Goal: Communication & Community: Answer question/provide support

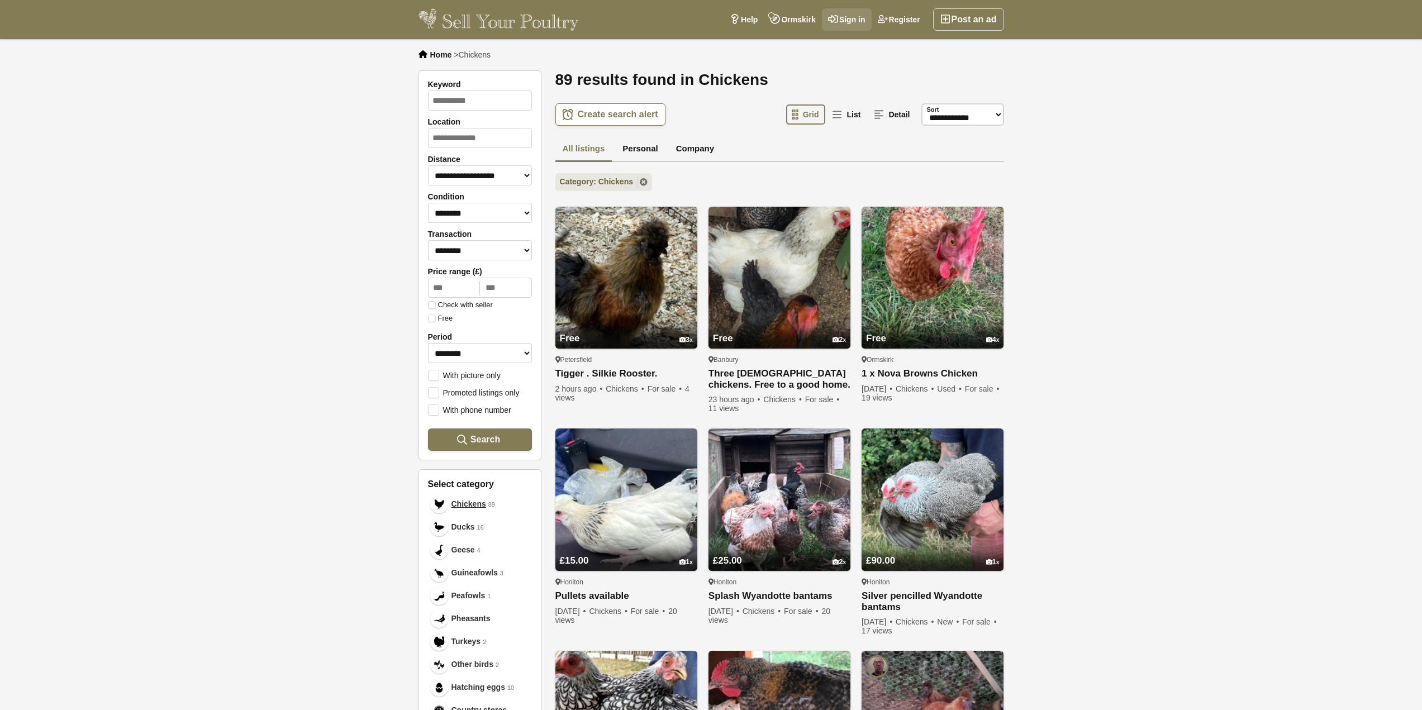
click at [843, 14] on link "Sign in" at bounding box center [847, 19] width 50 height 22
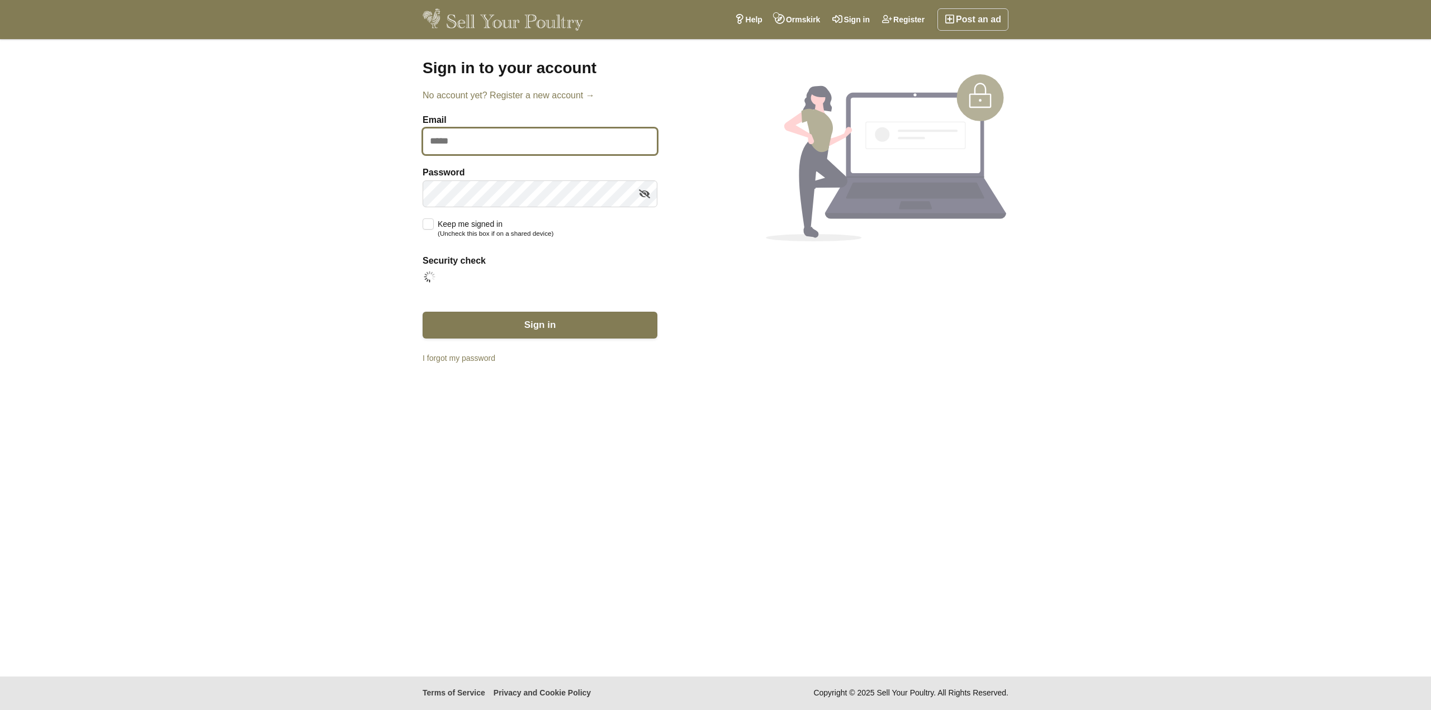
click at [471, 146] on input "Email" at bounding box center [540, 141] width 235 height 27
click at [458, 151] on input "Email" at bounding box center [540, 141] width 235 height 27
click at [457, 144] on input "Email" at bounding box center [540, 141] width 235 height 27
type input "**********"
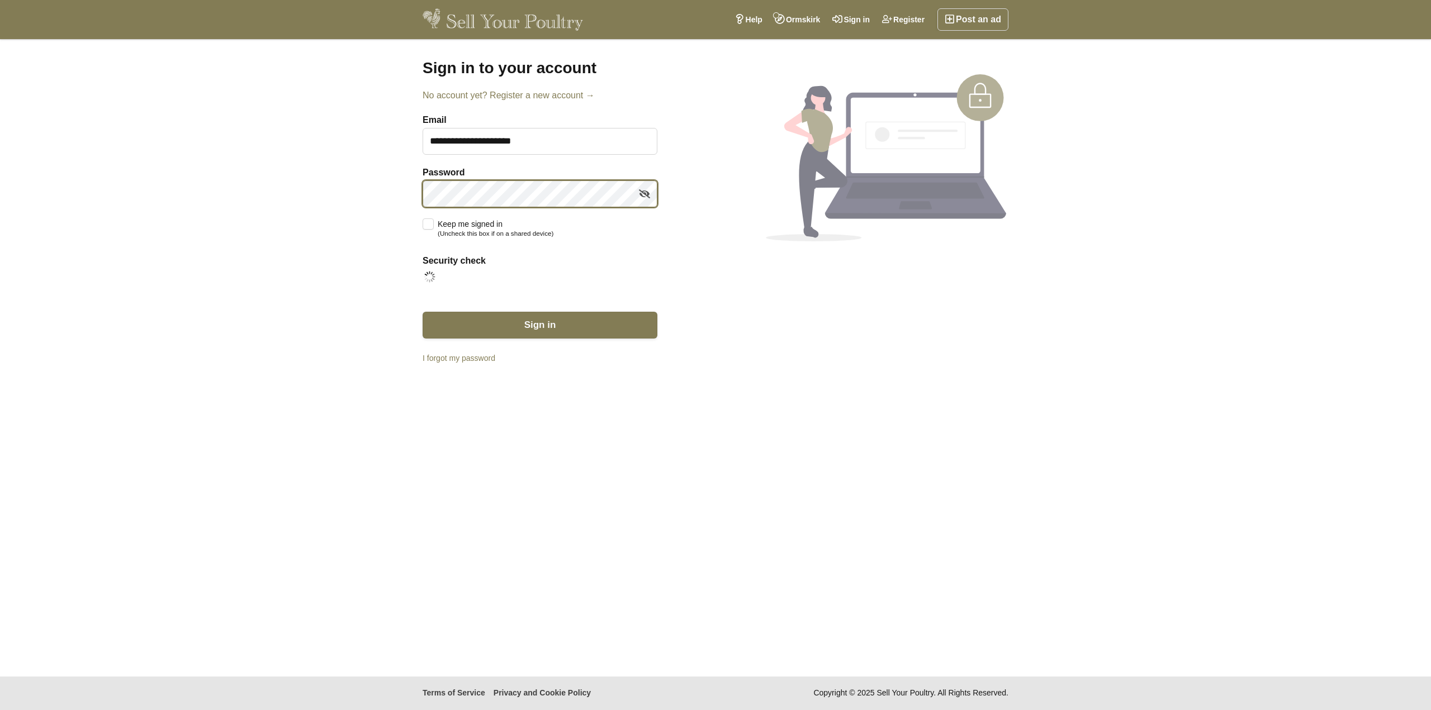
click at [423, 312] on button "Sign in" at bounding box center [540, 325] width 235 height 27
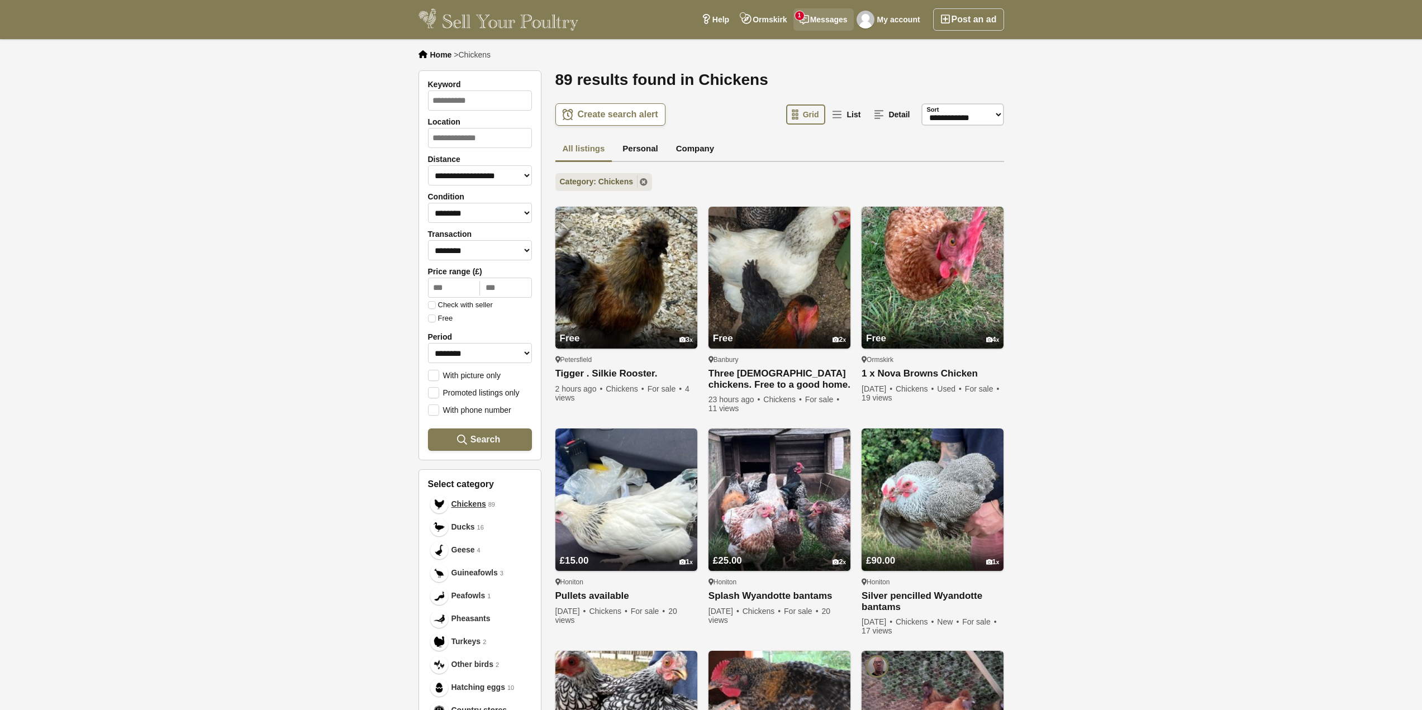
click at [827, 17] on link "Messages 1" at bounding box center [824, 19] width 60 height 22
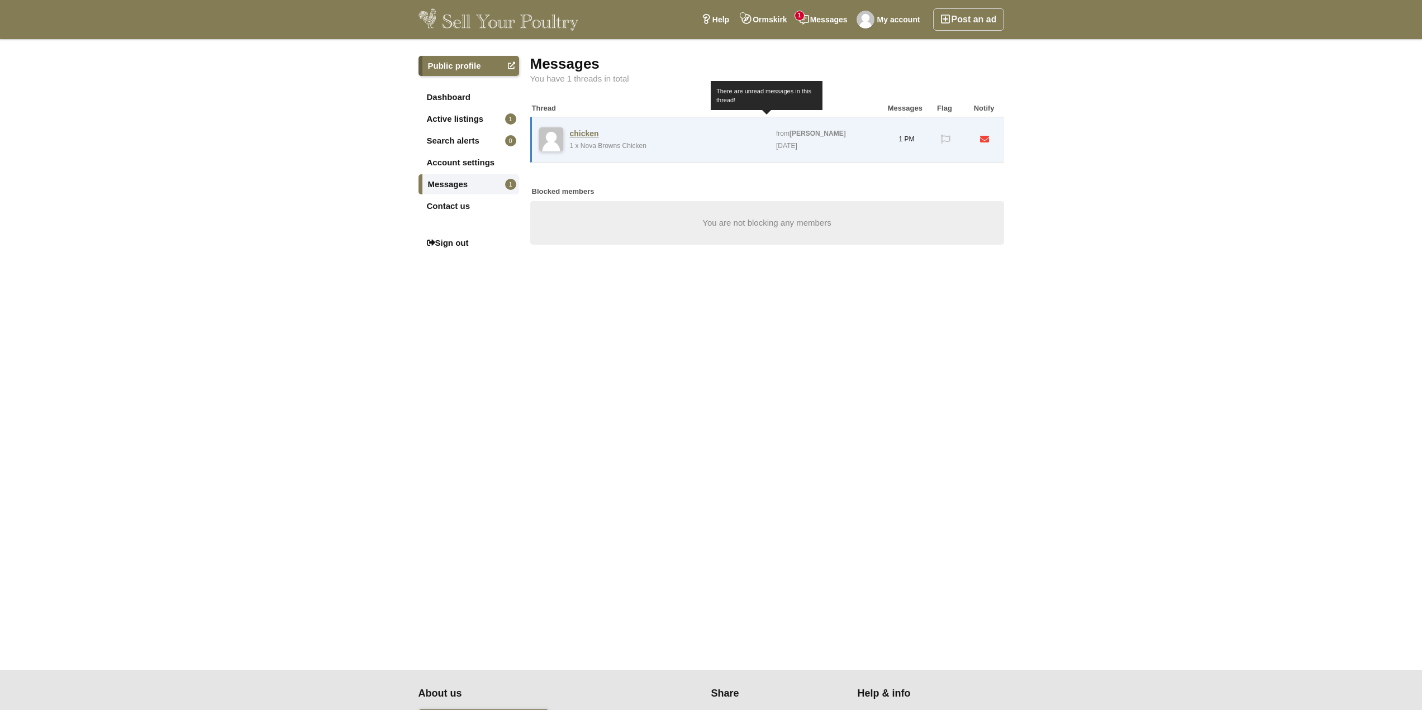
click at [628, 149] on link "1 x Nova Browns Chicken" at bounding box center [608, 146] width 77 height 8
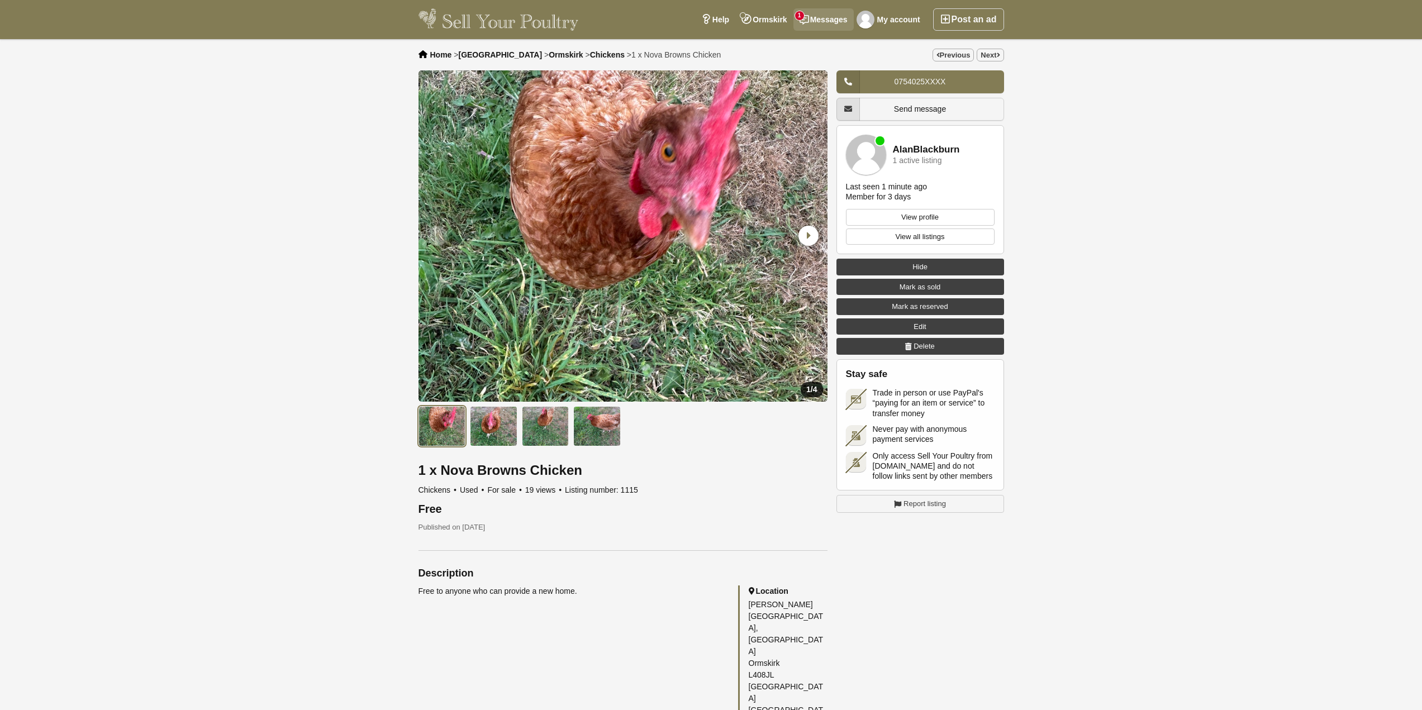
click at [815, 19] on link "Messages 1" at bounding box center [824, 19] width 60 height 22
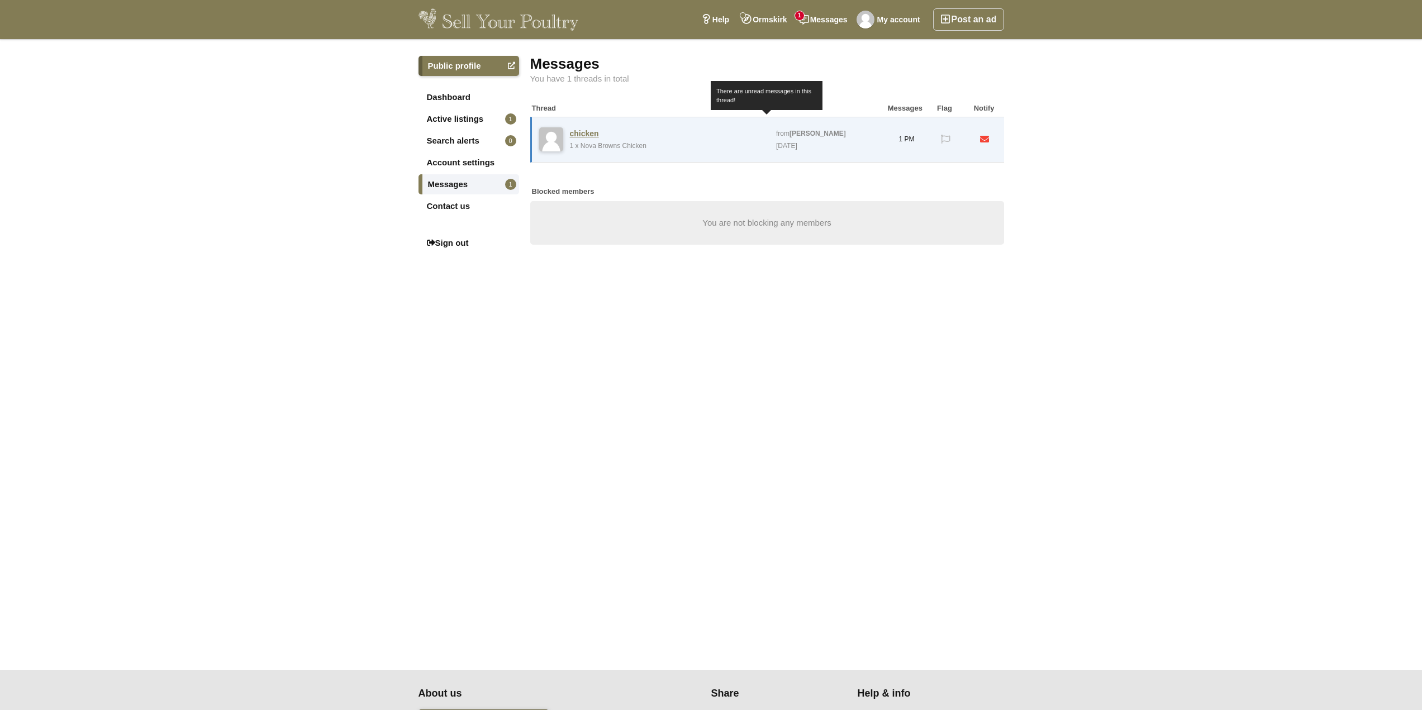
click at [794, 143] on div "2 days ago" at bounding box center [786, 146] width 23 height 12
click at [581, 134] on link "chicken" at bounding box center [584, 134] width 29 height 10
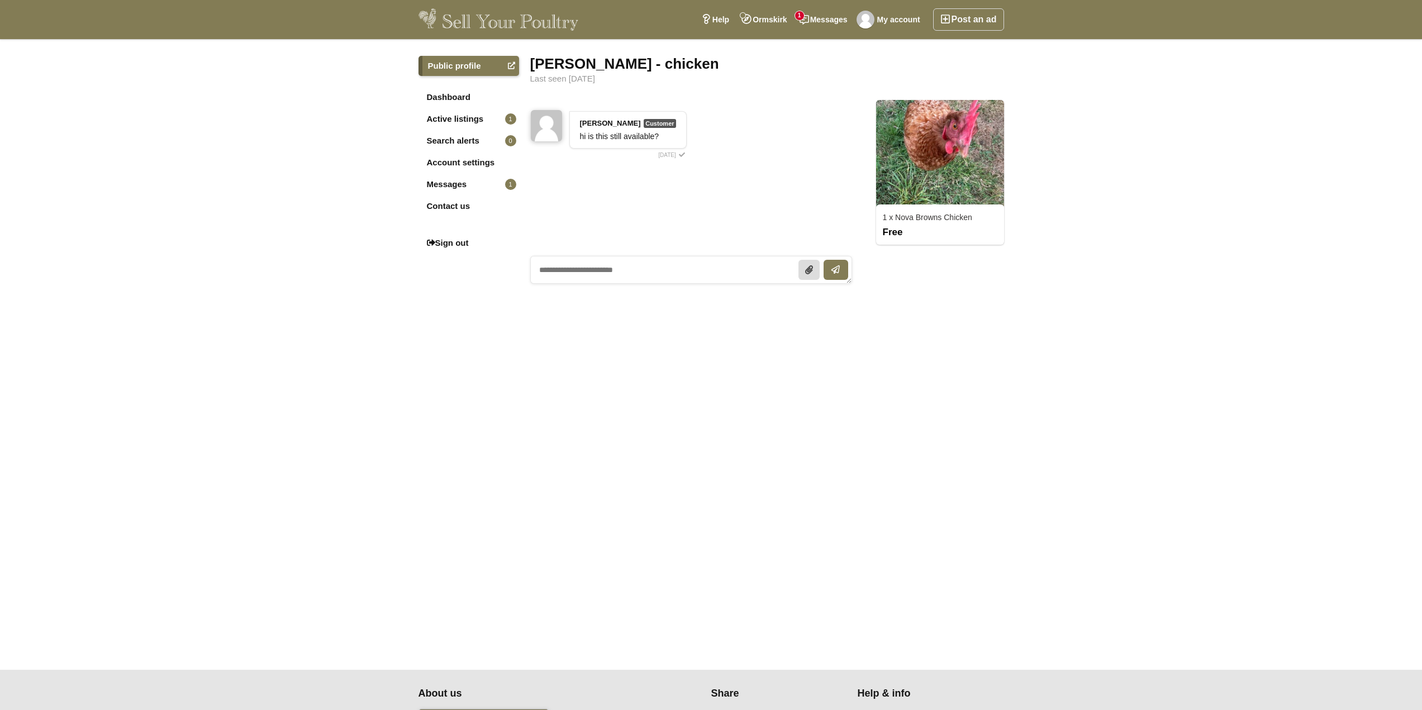
drag, startPoint x: 600, startPoint y: 276, endPoint x: 601, endPoint y: 270, distance: 6.2
click at [600, 275] on textarea at bounding box center [691, 270] width 322 height 28
type textarea "**********"
click at [837, 268] on icon "submit" at bounding box center [836, 269] width 7 height 9
click at [717, 272] on textarea at bounding box center [691, 270] width 322 height 28
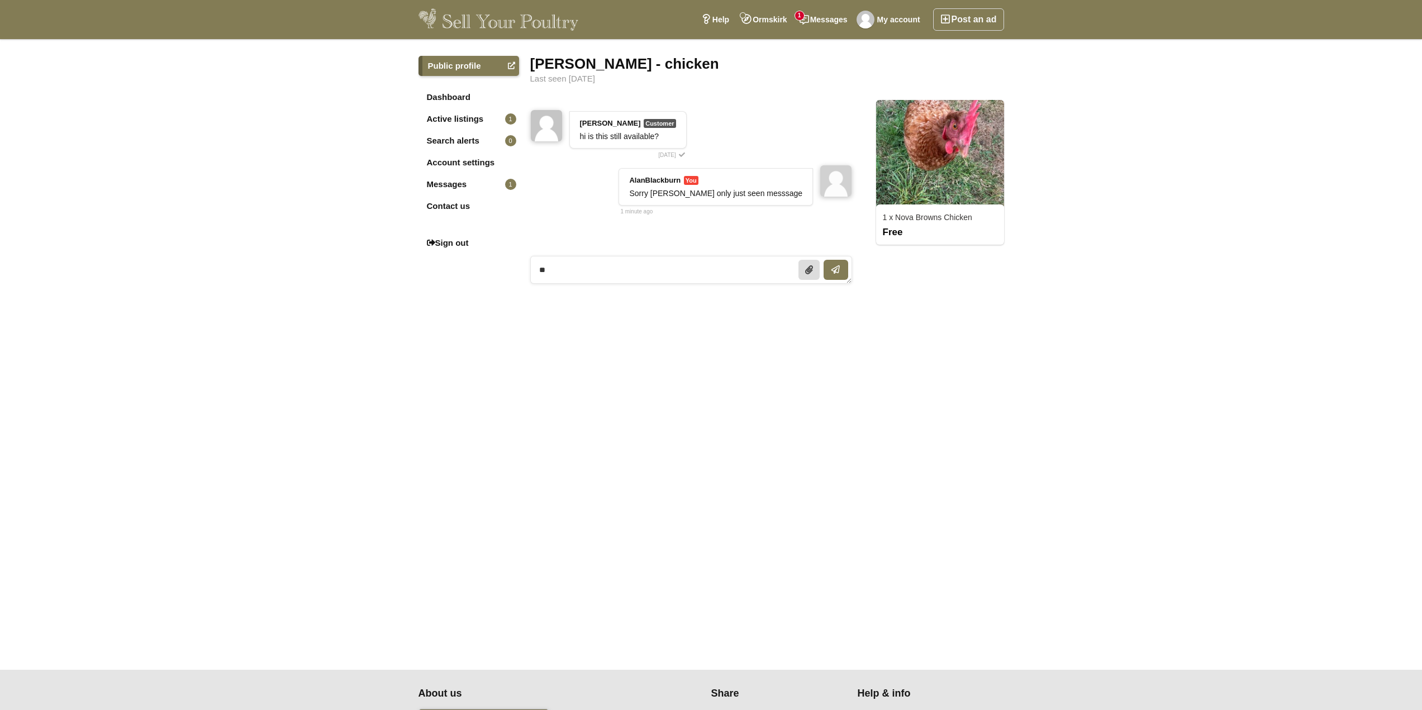
type textarea "*"
click at [687, 274] on textarea at bounding box center [691, 270] width 322 height 28
drag, startPoint x: 735, startPoint y: 269, endPoint x: 607, endPoint y: 268, distance: 128.0
click at [607, 268] on textarea "**********" at bounding box center [691, 275] width 322 height 38
drag, startPoint x: 766, startPoint y: 265, endPoint x: 627, endPoint y: 279, distance: 140.4
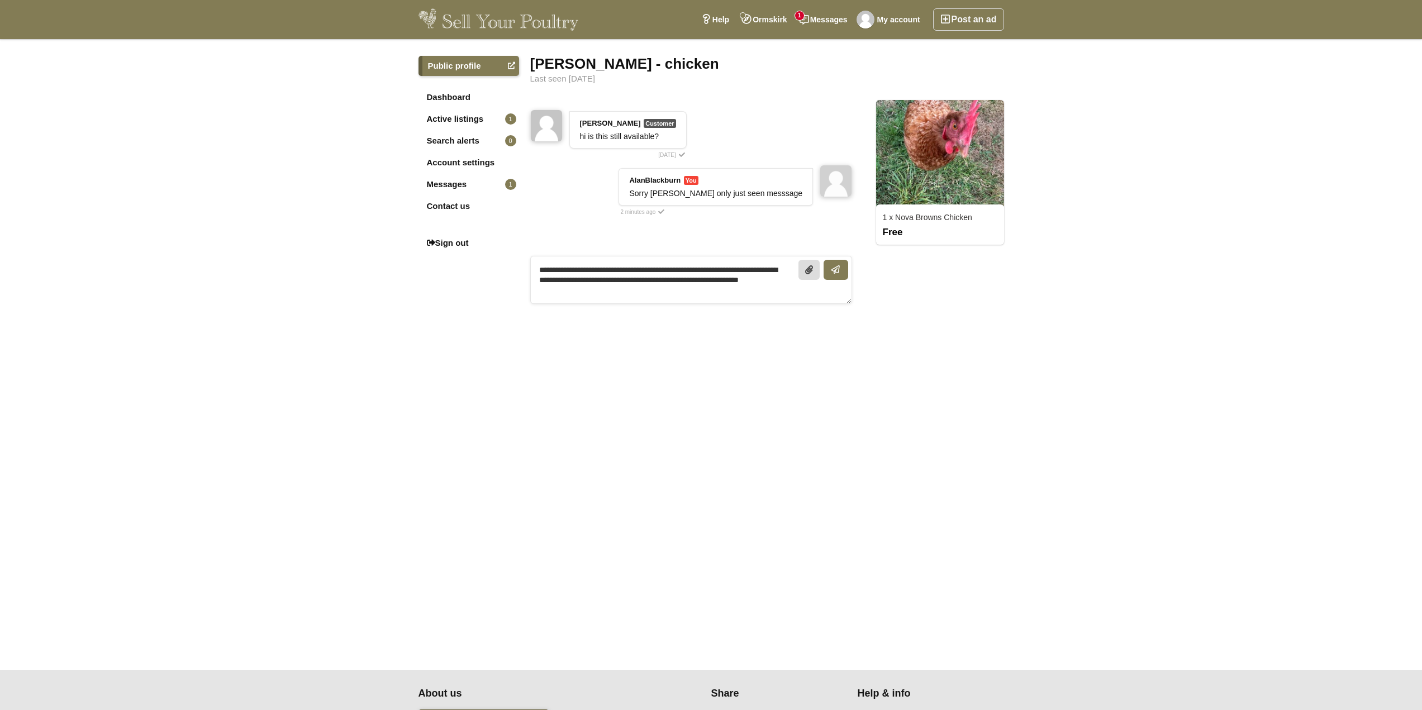
click at [627, 279] on textarea "**********" at bounding box center [691, 280] width 322 height 48
paste textarea "**********"
type textarea "**********"
click at [843, 266] on button "submit" at bounding box center [836, 270] width 25 height 20
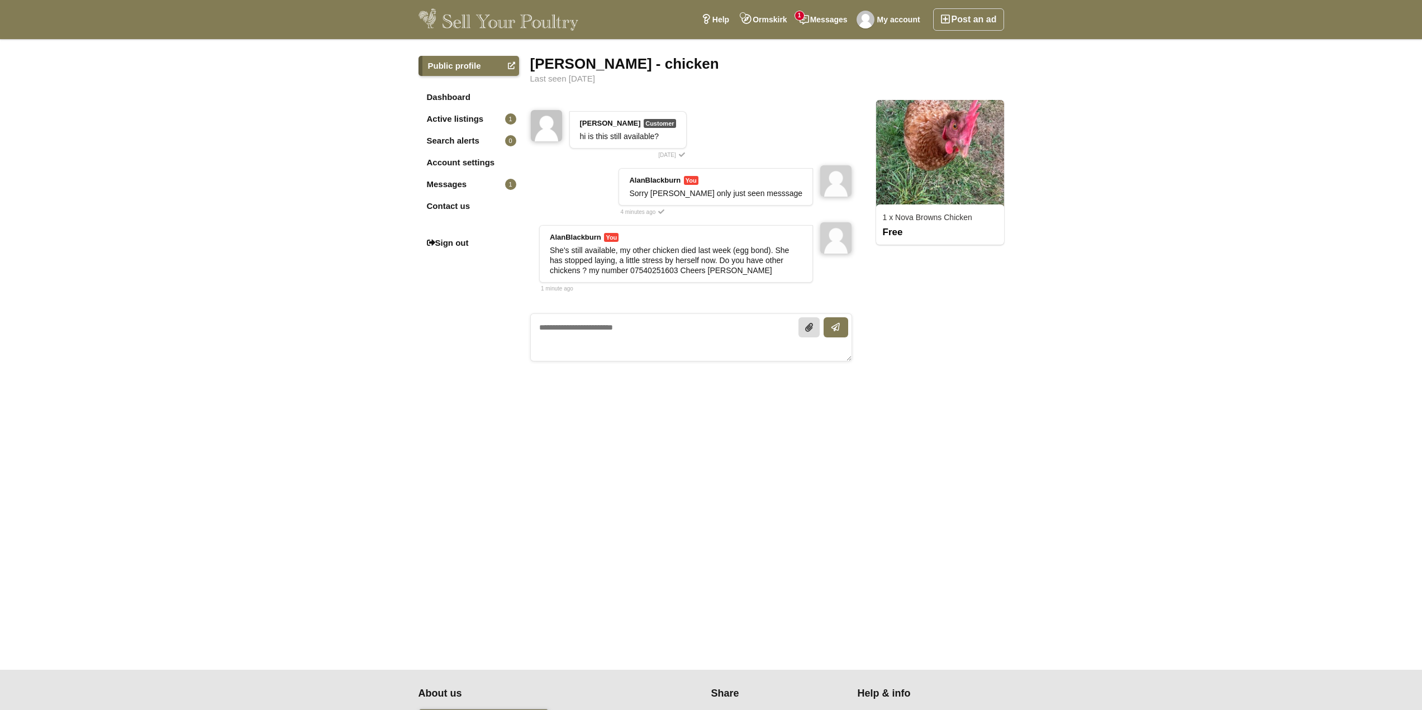
click at [957, 158] on img at bounding box center [940, 153] width 128 height 107
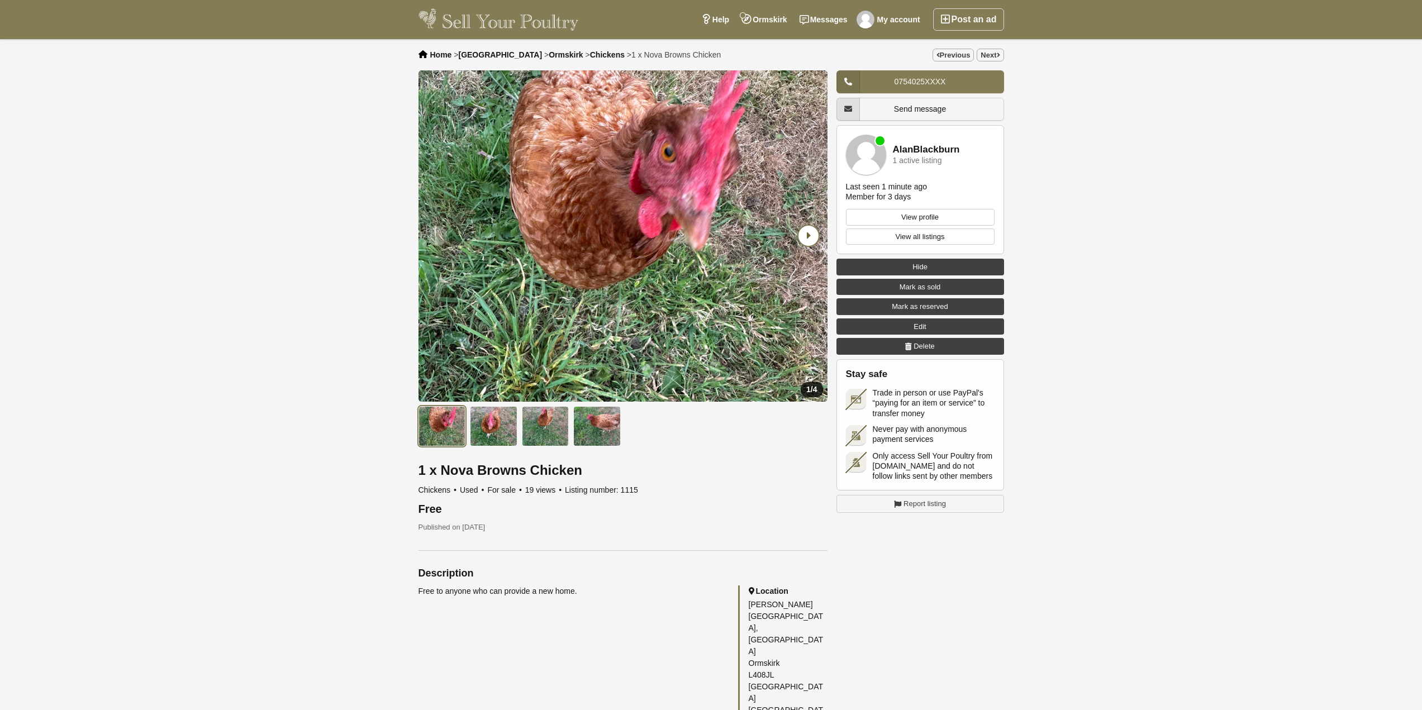
click at [811, 235] on icon "Next slide" at bounding box center [809, 236] width 20 height 20
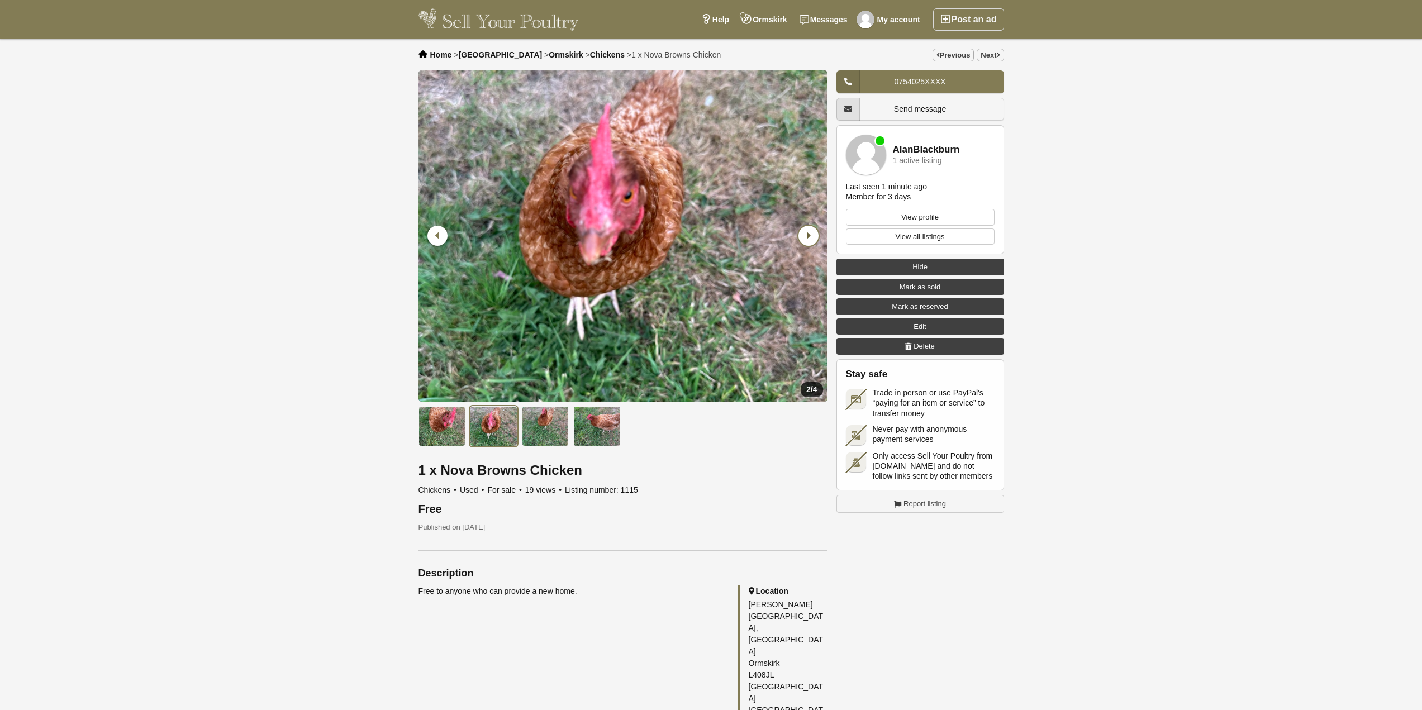
click at [811, 235] on icon "Next slide" at bounding box center [809, 236] width 20 height 20
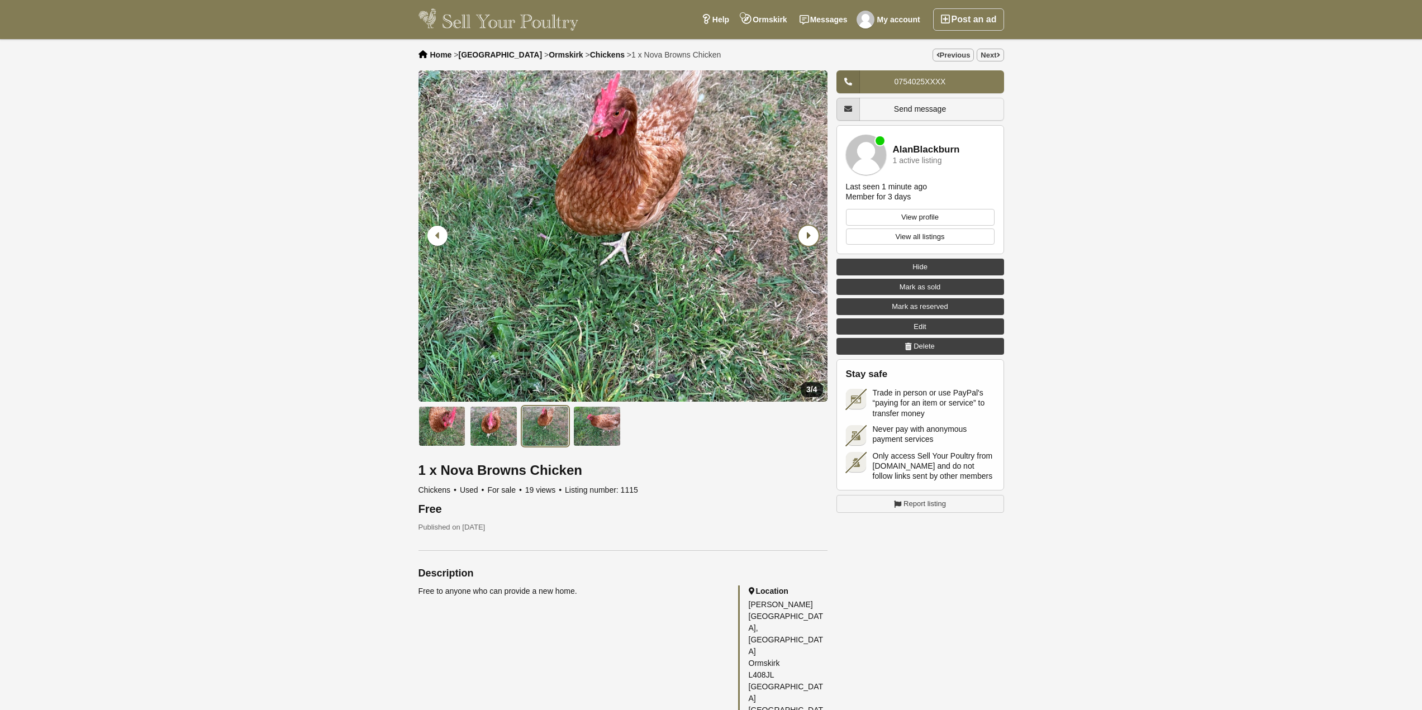
click at [810, 235] on icon "Next slide" at bounding box center [809, 236] width 20 height 20
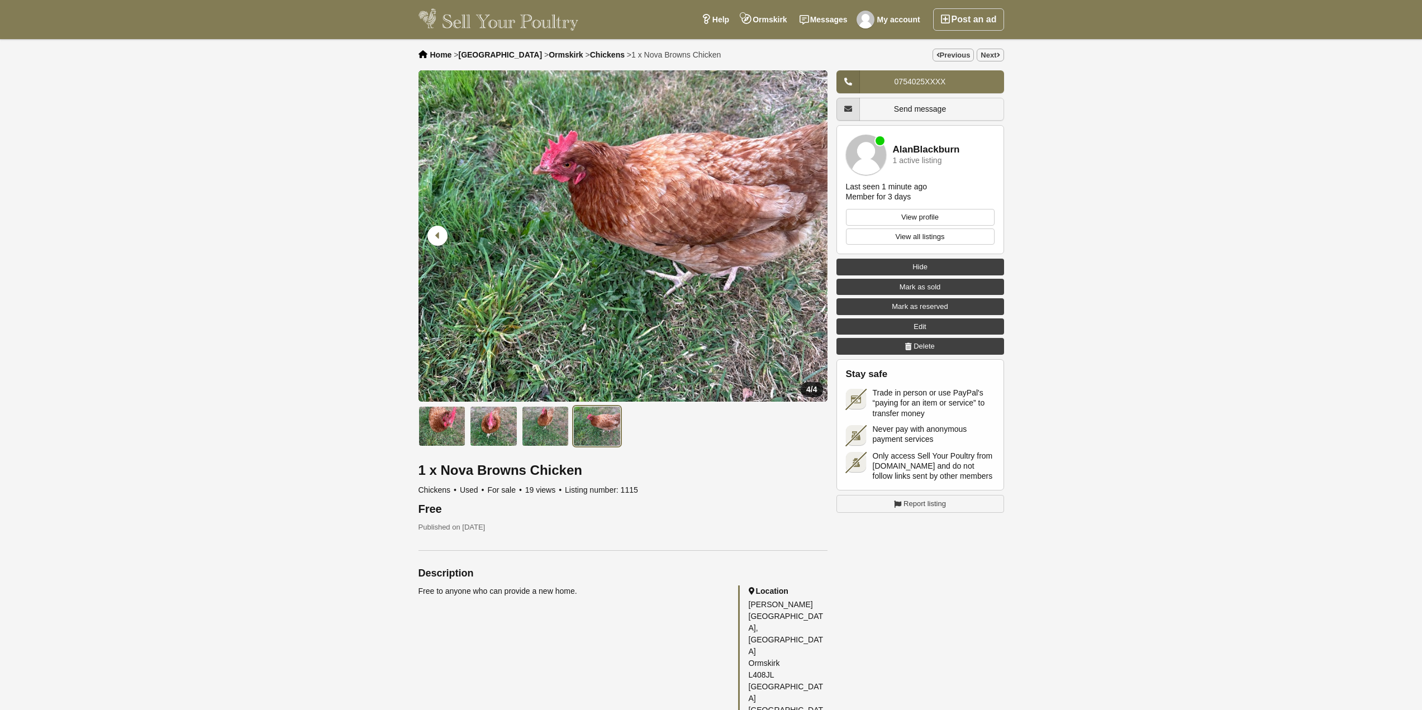
click at [810, 235] on icon "Next slide" at bounding box center [809, 236] width 20 height 20
click at [590, 56] on span "Chickens" at bounding box center [607, 54] width 35 height 9
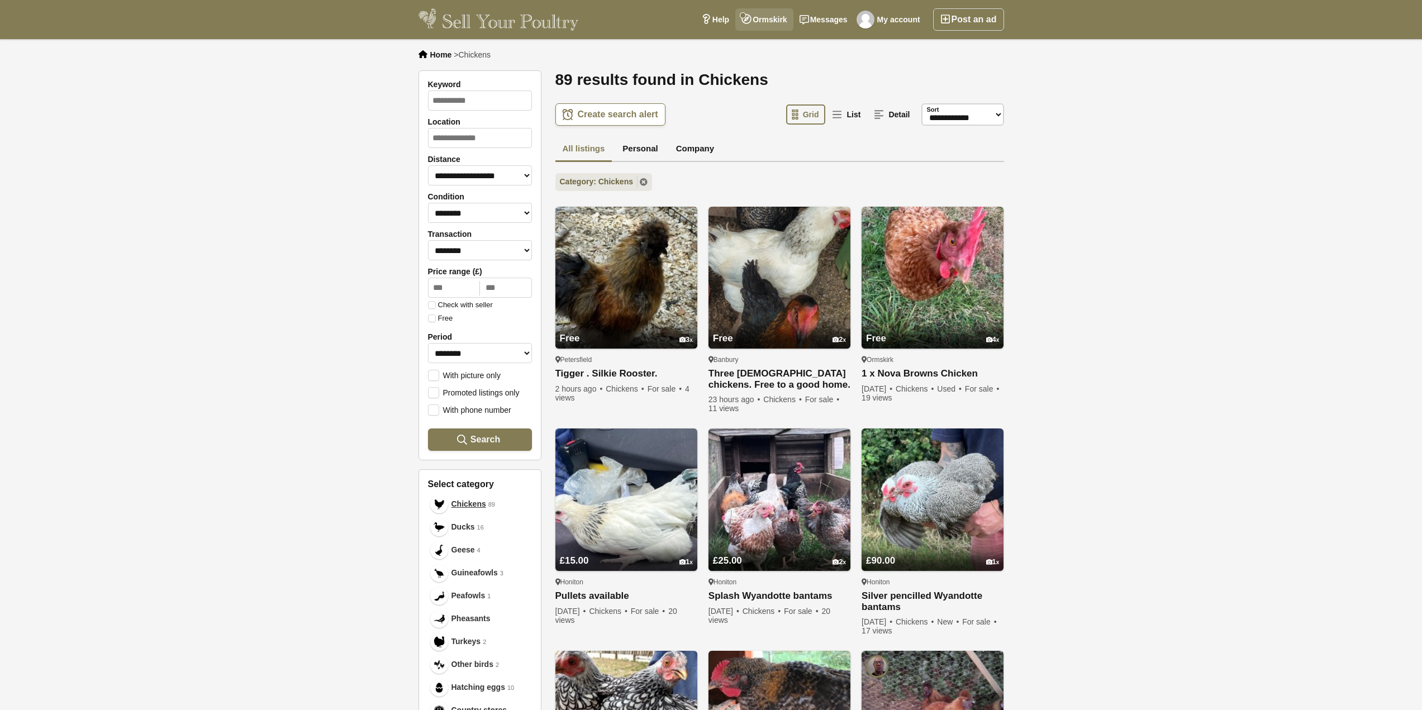
click at [775, 18] on link "Ormskirk" at bounding box center [765, 19] width 58 height 22
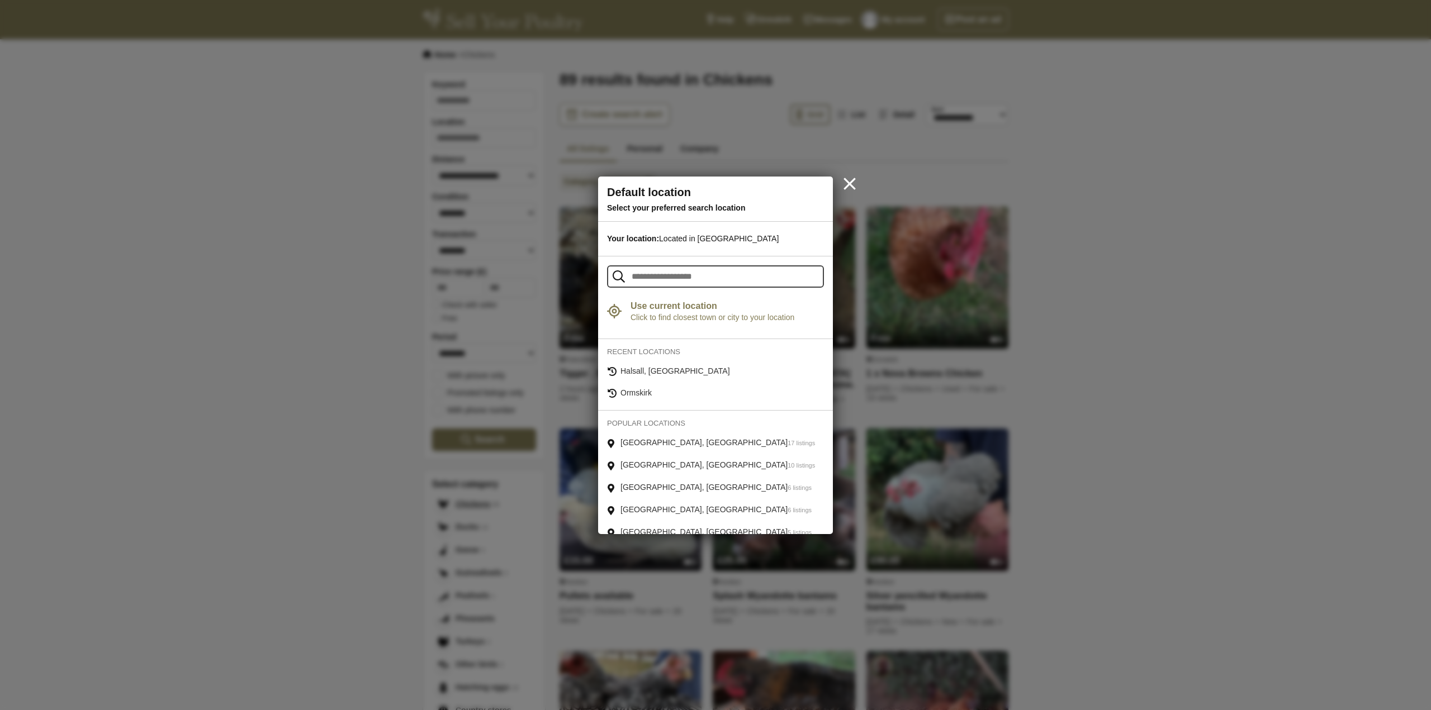
click at [668, 371] on link "Halsall, [GEOGRAPHIC_DATA]" at bounding box center [715, 371] width 235 height 20
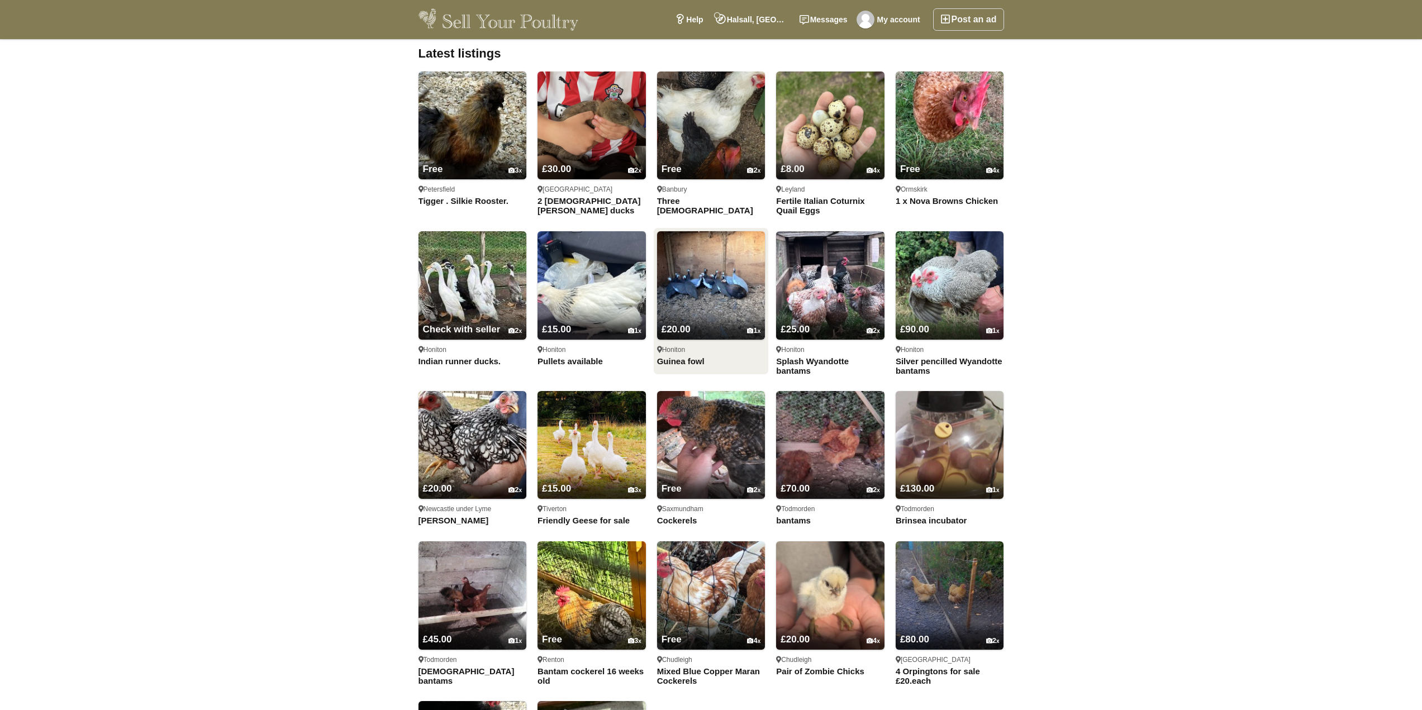
scroll to position [1118, 0]
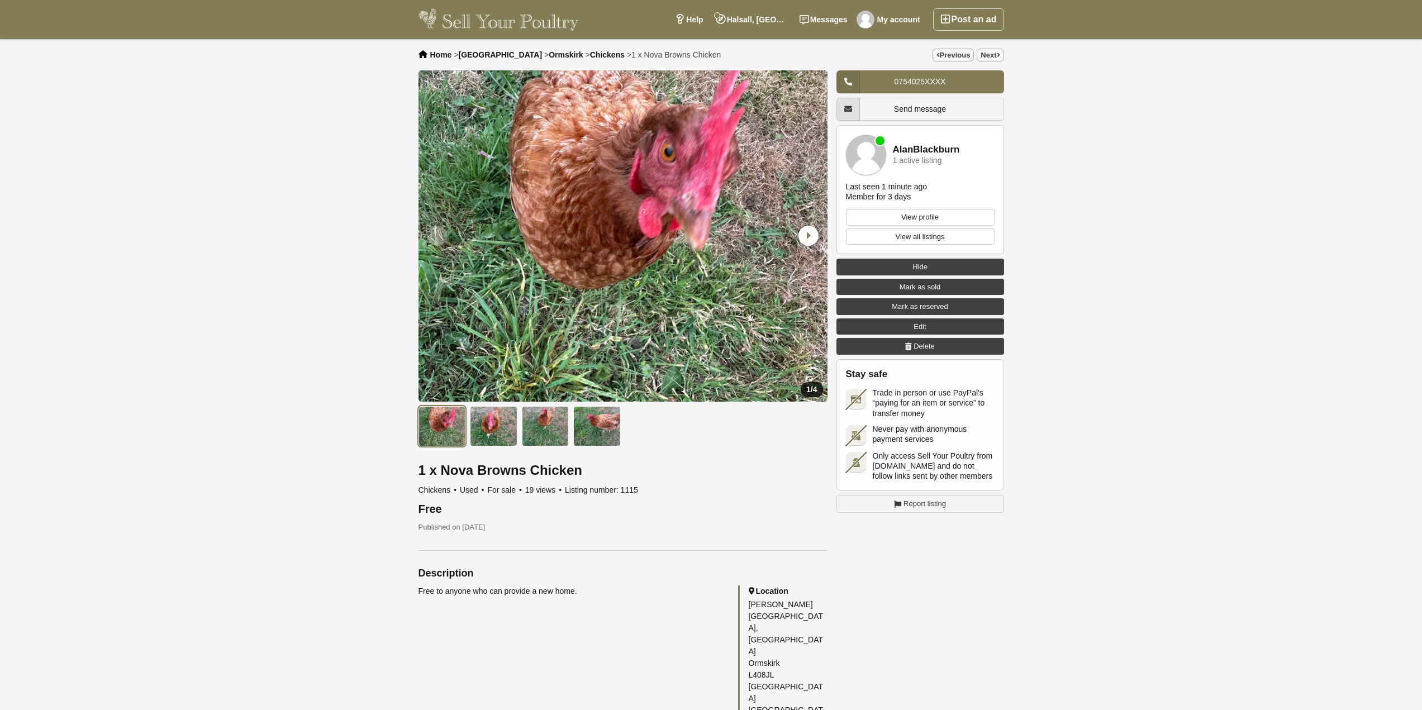
click at [549, 55] on span "Ormskirk" at bounding box center [566, 54] width 34 height 9
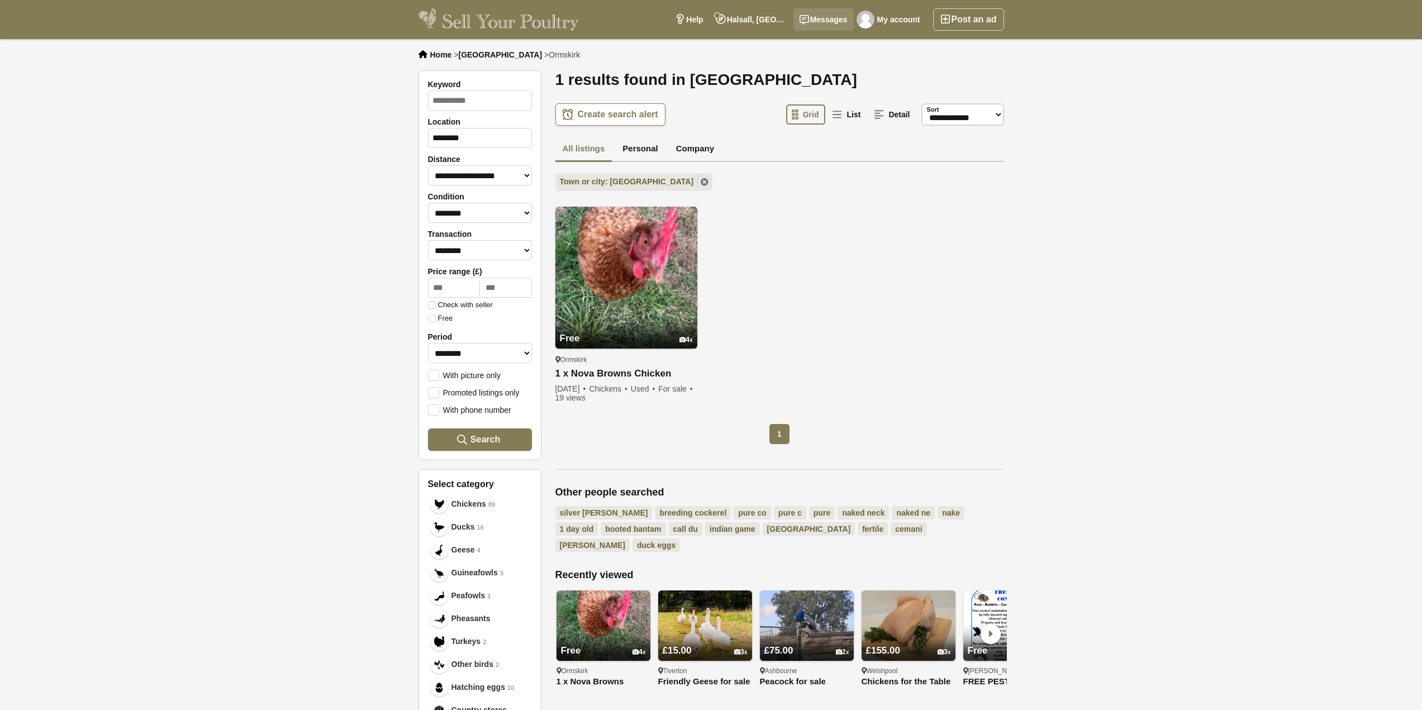
click at [822, 15] on link "Messages" at bounding box center [824, 19] width 60 height 22
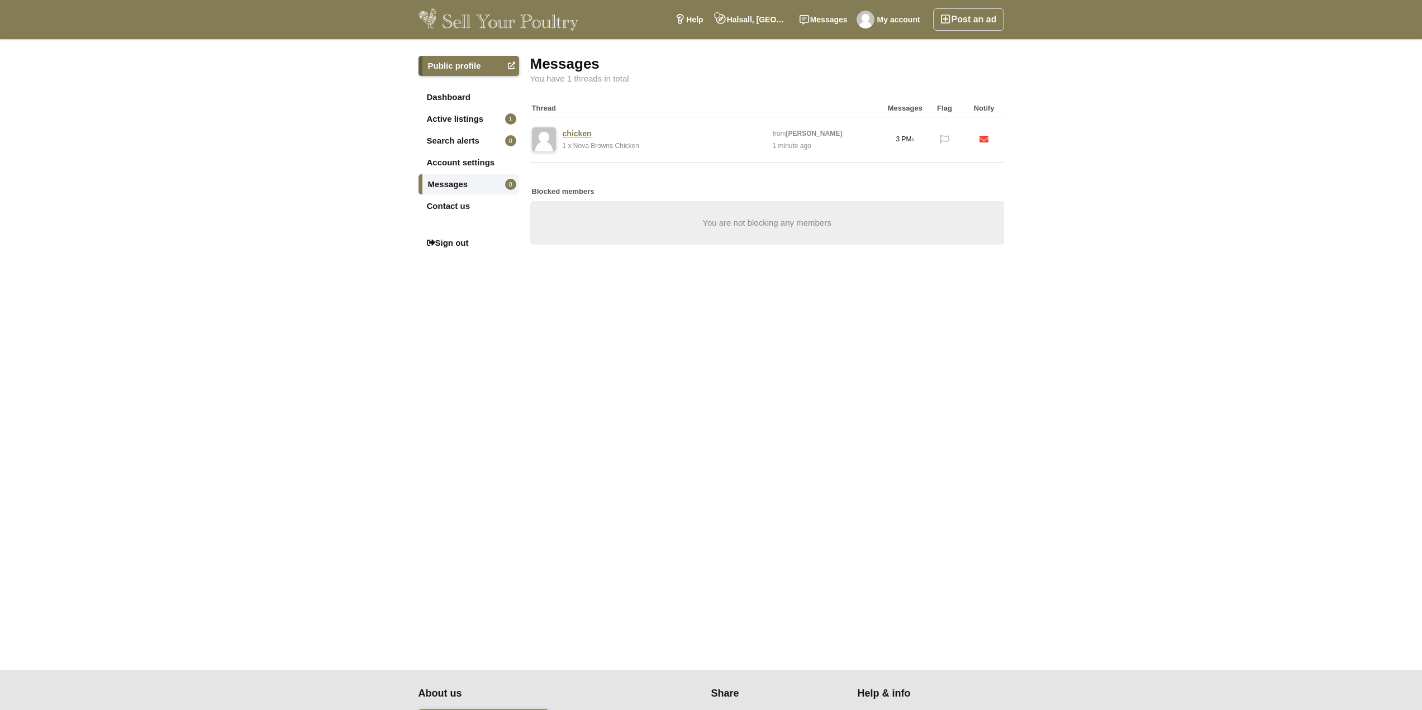
click at [578, 131] on link "chicken" at bounding box center [577, 134] width 29 height 10
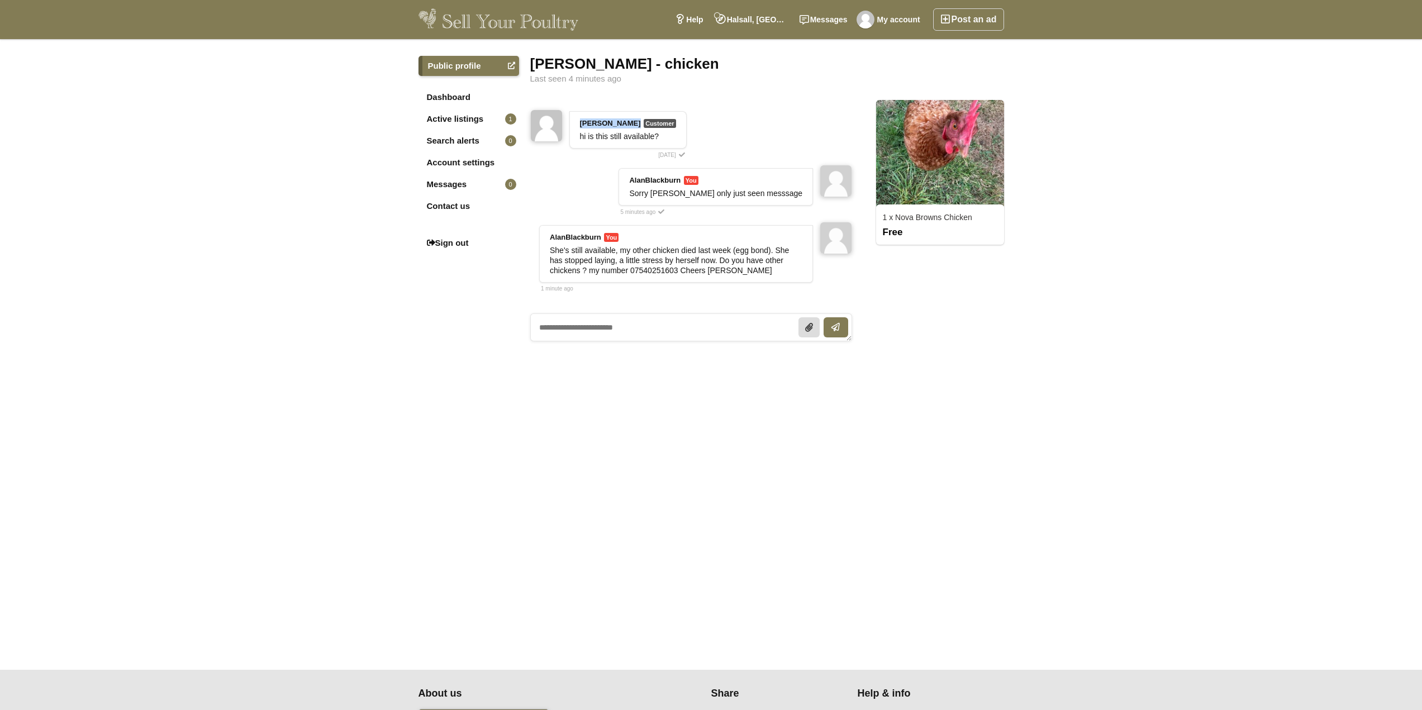
drag, startPoint x: 626, startPoint y: 123, endPoint x: 577, endPoint y: 121, distance: 48.7
click at [577, 121] on div "[PERSON_NAME] Customer [DATE] hi is this still available?" at bounding box center [628, 129] width 117 height 37
click at [758, 21] on link "Halsall, [GEOGRAPHIC_DATA]" at bounding box center [752, 19] width 84 height 22
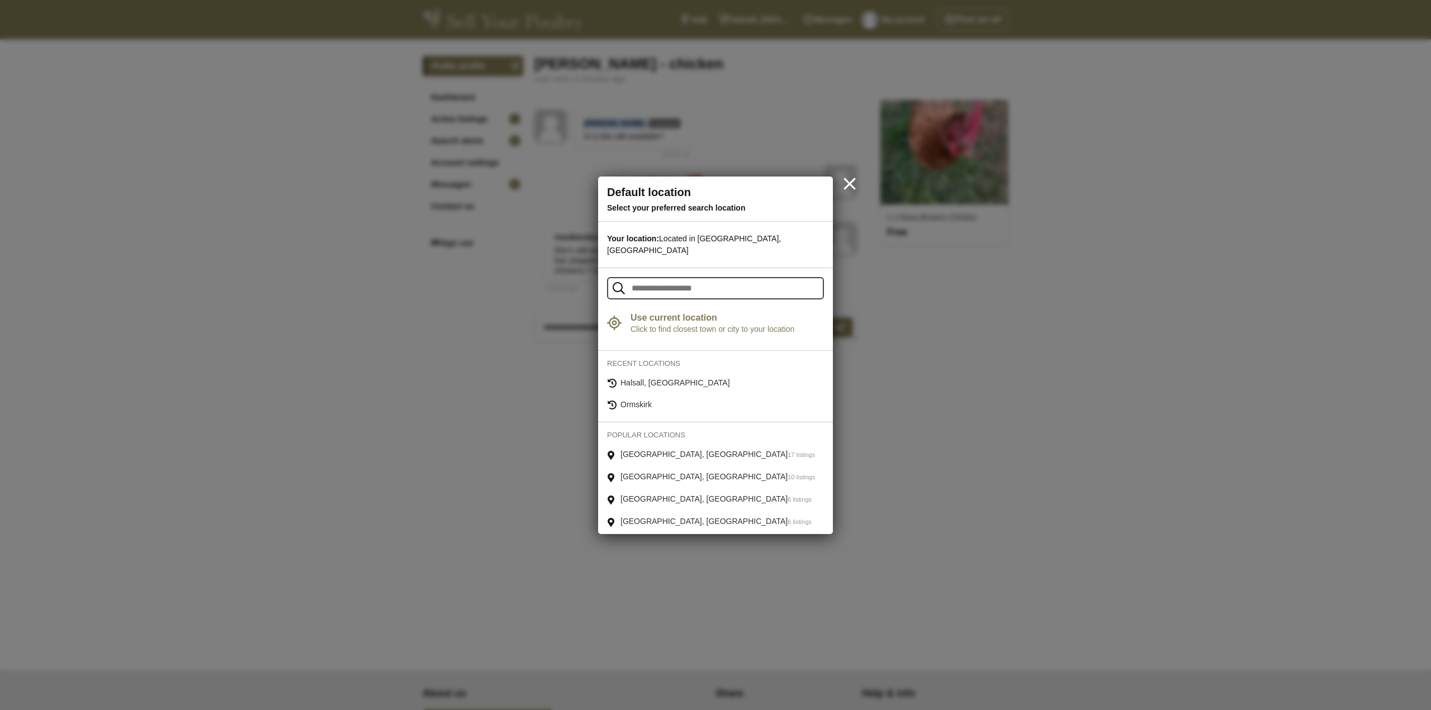
click at [686, 312] on strong "Use current location" at bounding box center [726, 317] width 193 height 11
click at [665, 312] on strong "Click to refresh" at bounding box center [726, 317] width 193 height 11
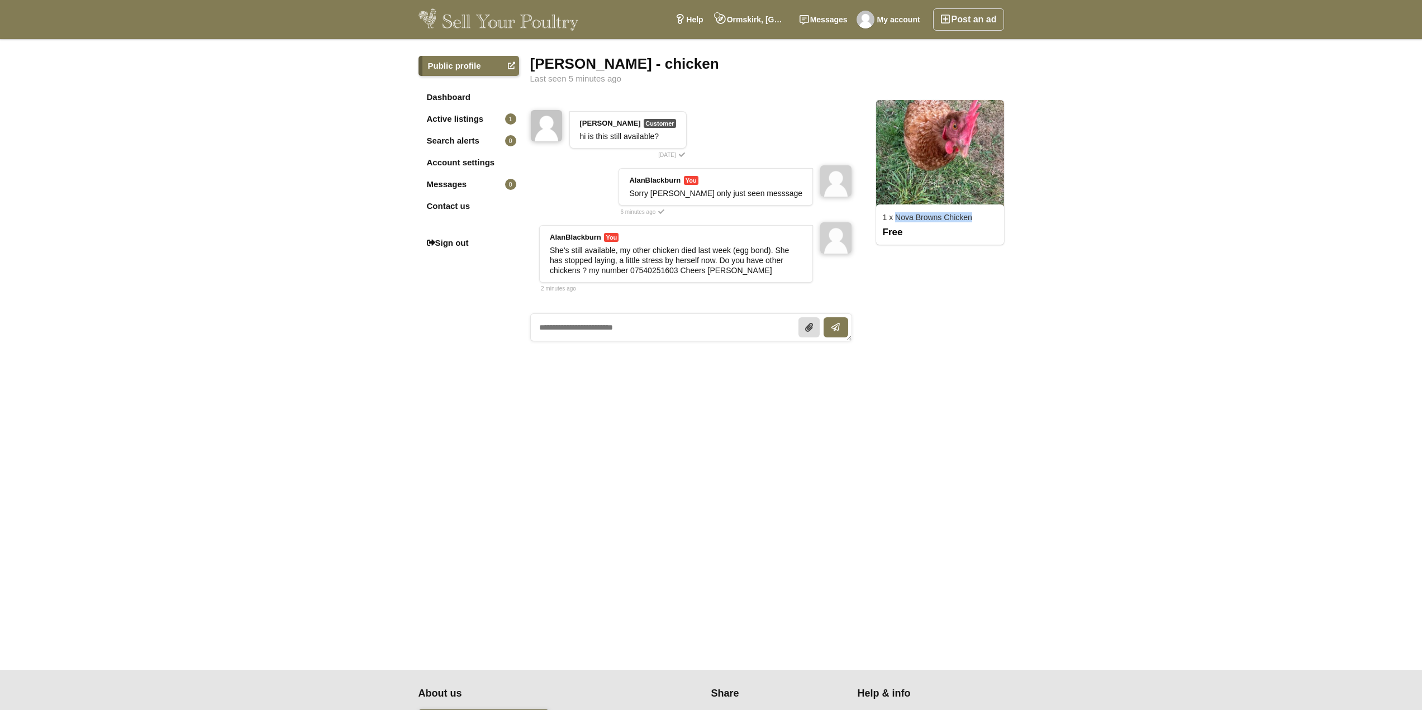
drag, startPoint x: 981, startPoint y: 217, endPoint x: 896, endPoint y: 216, distance: 85.0
click at [896, 216] on div "1 x Nova Browns Chicken" at bounding box center [940, 217] width 126 height 10
copy link "Nova Browns Chicken"
